Goal: Task Accomplishment & Management: Manage account settings

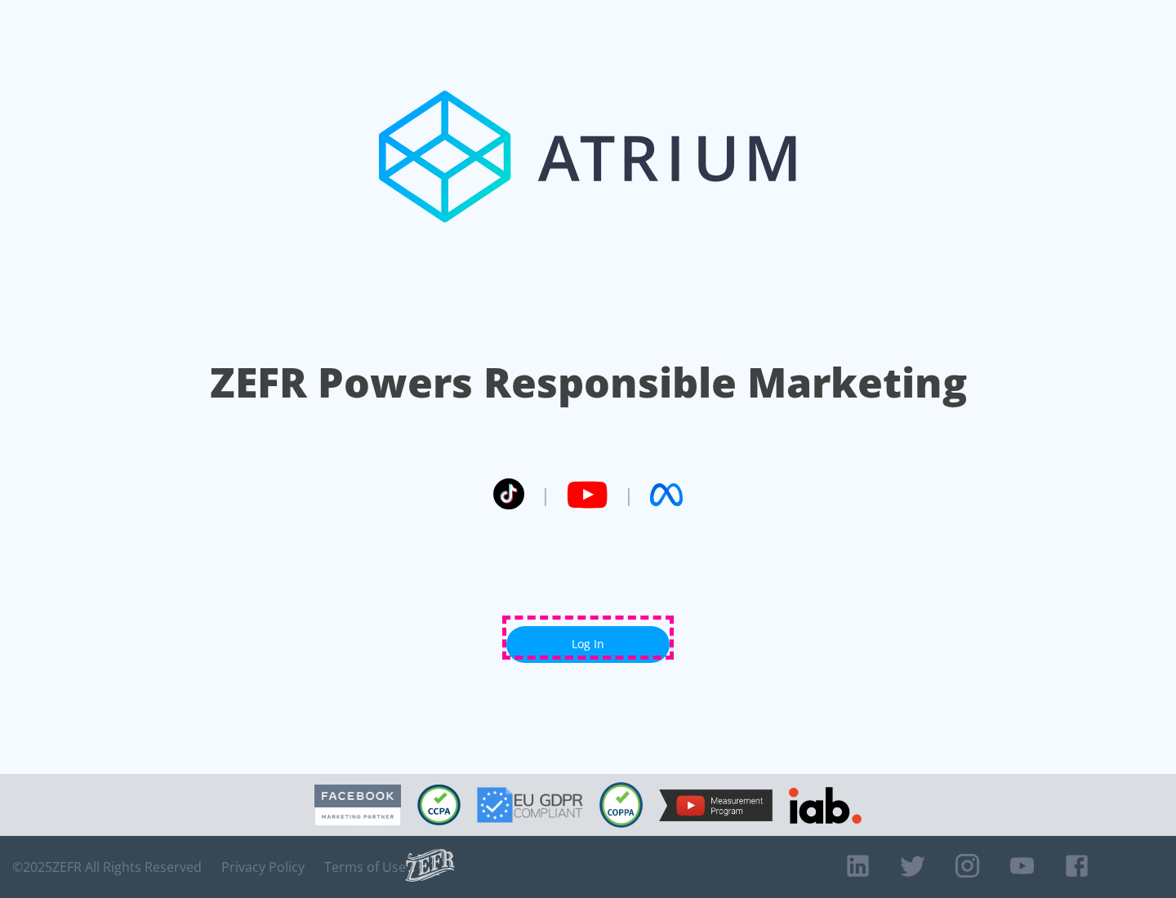
click at [588, 638] on link "Log In" at bounding box center [587, 644] width 163 height 37
